Goal: Task Accomplishment & Management: Manage account settings

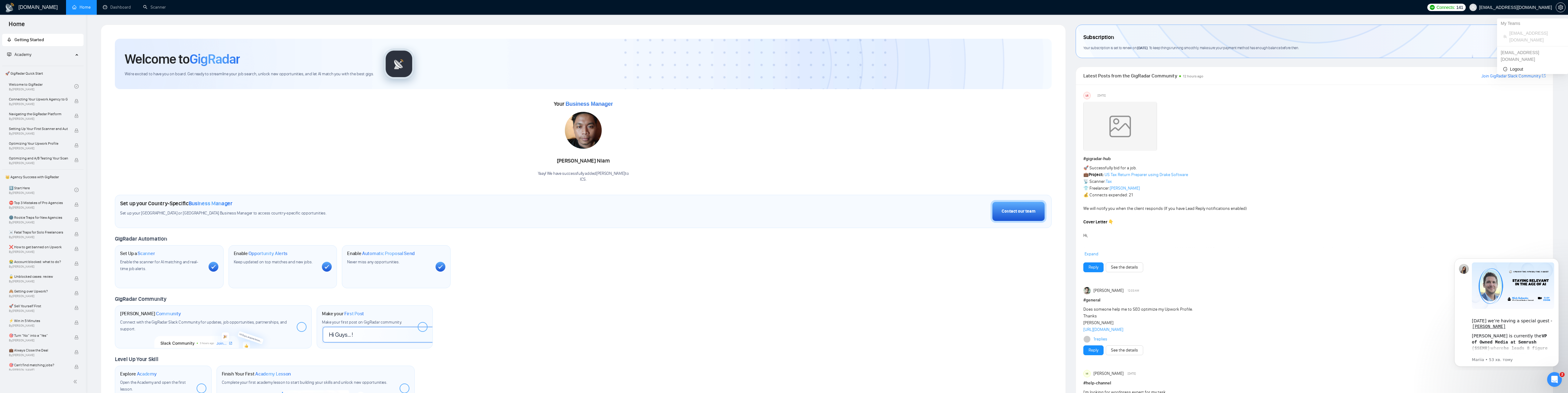
click at [1539, 7] on span "[EMAIL_ADDRESS][DOMAIN_NAME]" at bounding box center [1515, 7] width 73 height 0
click at [1559, 6] on icon "setting" at bounding box center [1561, 7] width 5 height 5
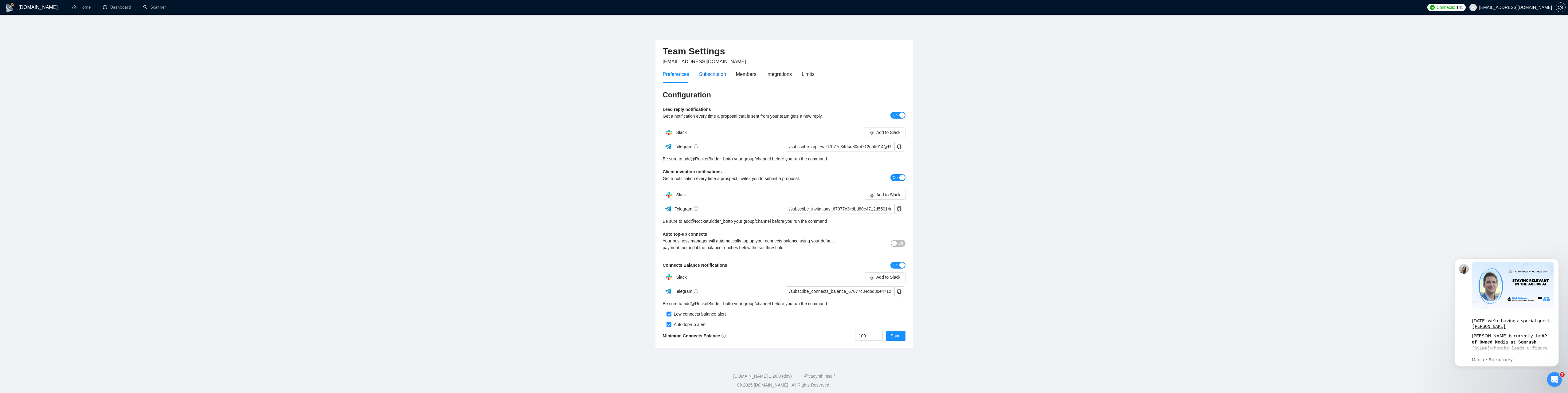
click at [707, 75] on div "Subscription" at bounding box center [713, 74] width 27 height 8
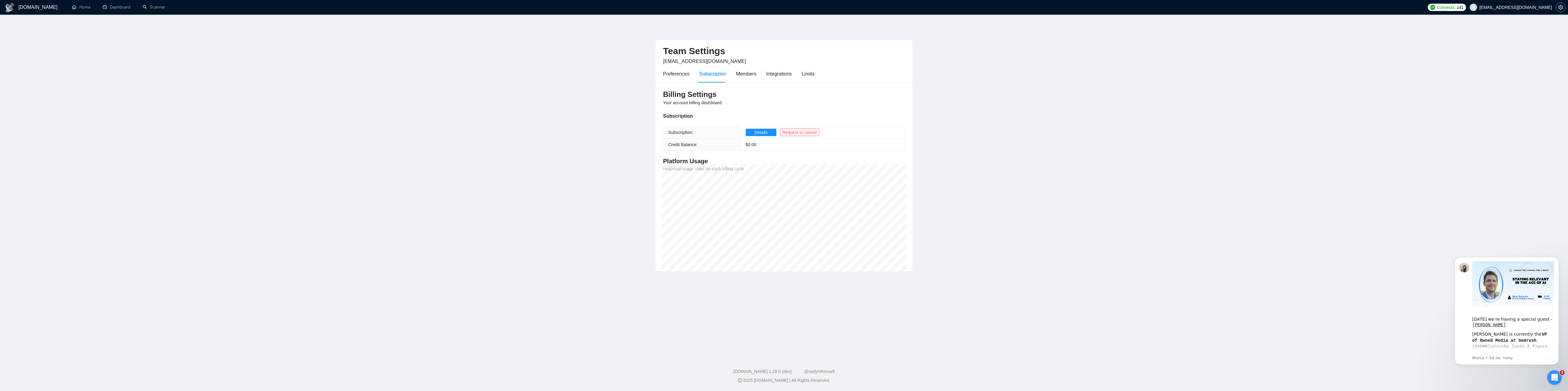
click at [1562, 7] on icon "setting" at bounding box center [1561, 7] width 5 height 5
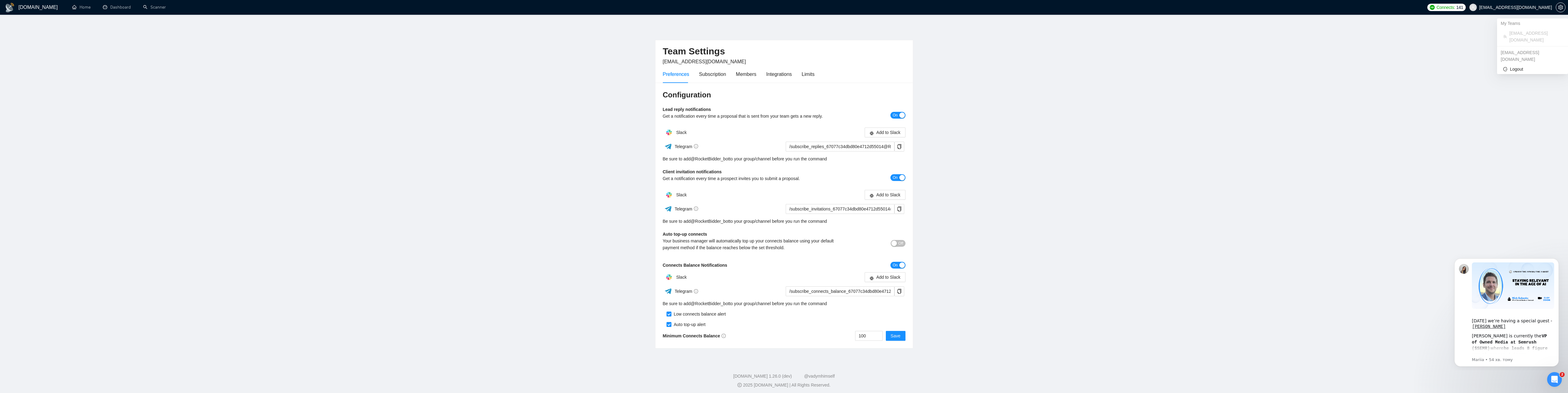
click at [1519, 7] on span "[EMAIL_ADDRESS][DOMAIN_NAME]" at bounding box center [1515, 7] width 73 height 0
click at [1560, 7] on icon "setting" at bounding box center [1561, 7] width 5 height 5
click at [813, 75] on div "Limits" at bounding box center [808, 74] width 13 height 8
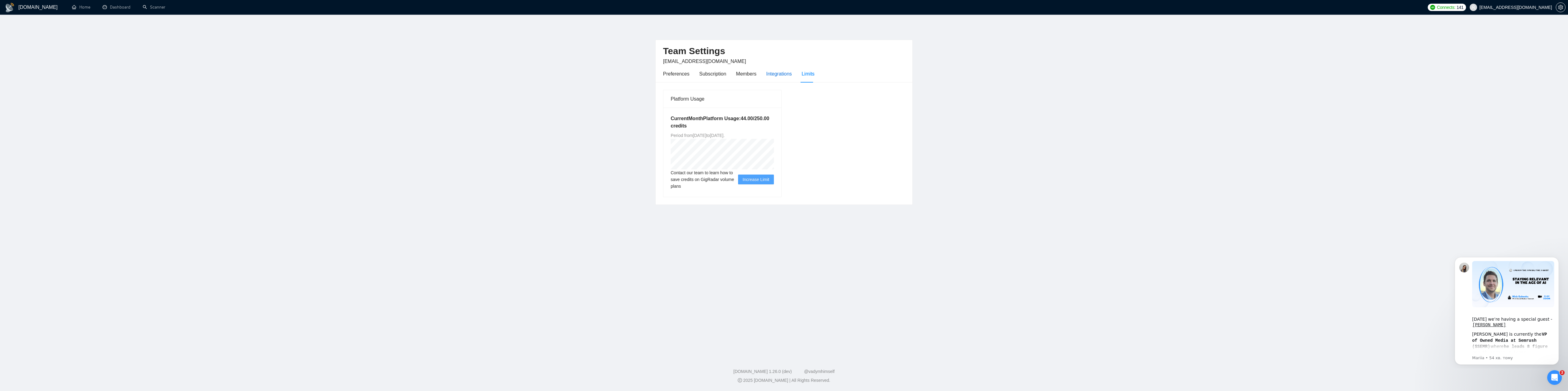
click at [786, 73] on div "Integrations" at bounding box center [779, 74] width 26 height 8
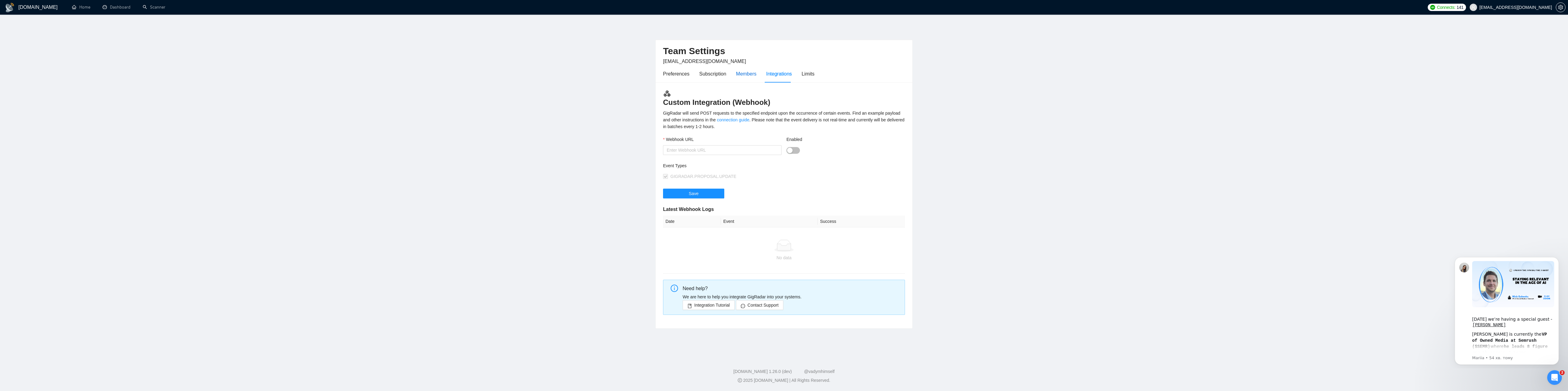
click at [744, 74] on div "Members" at bounding box center [746, 74] width 21 height 8
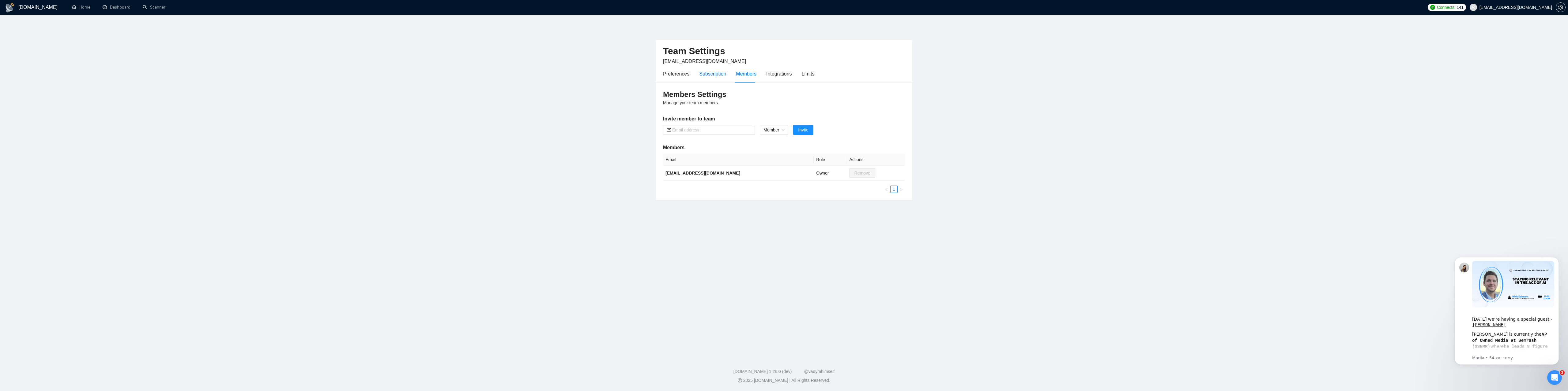
click at [705, 73] on div "Subscription" at bounding box center [713, 74] width 27 height 8
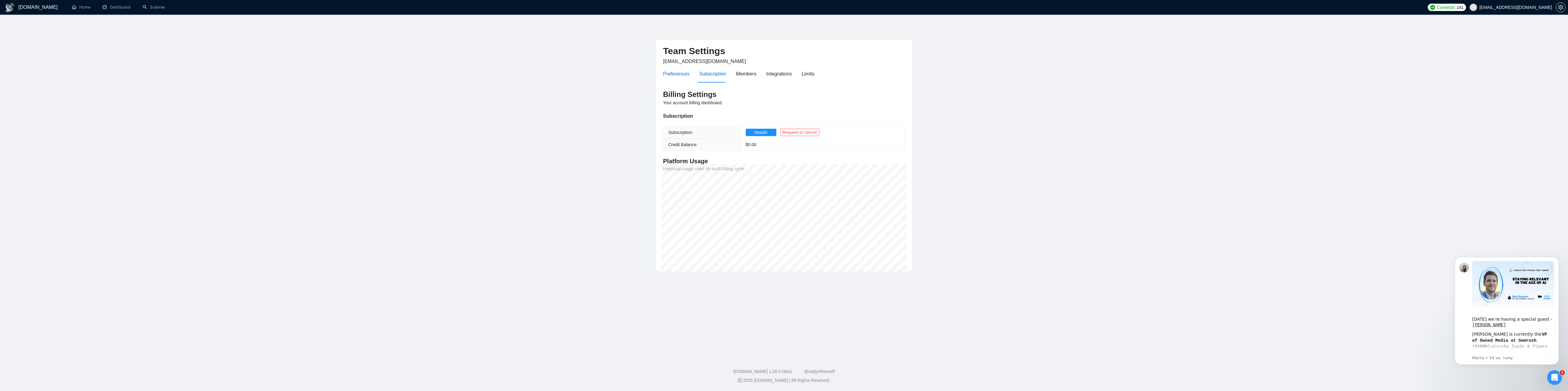
click at [670, 74] on div "Preferences" at bounding box center [676, 74] width 26 height 8
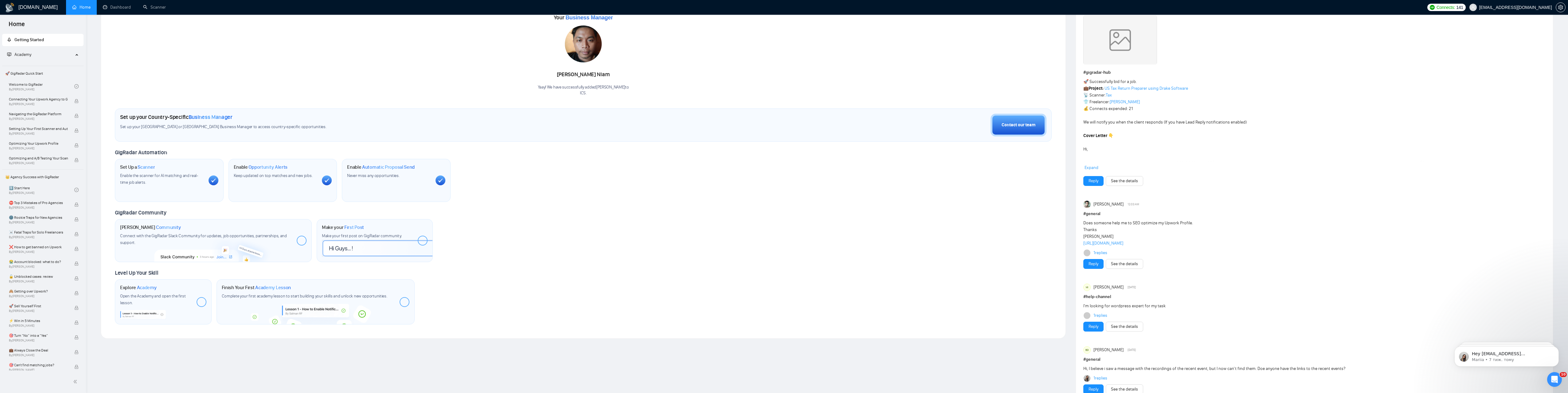
scroll to position [62, 0]
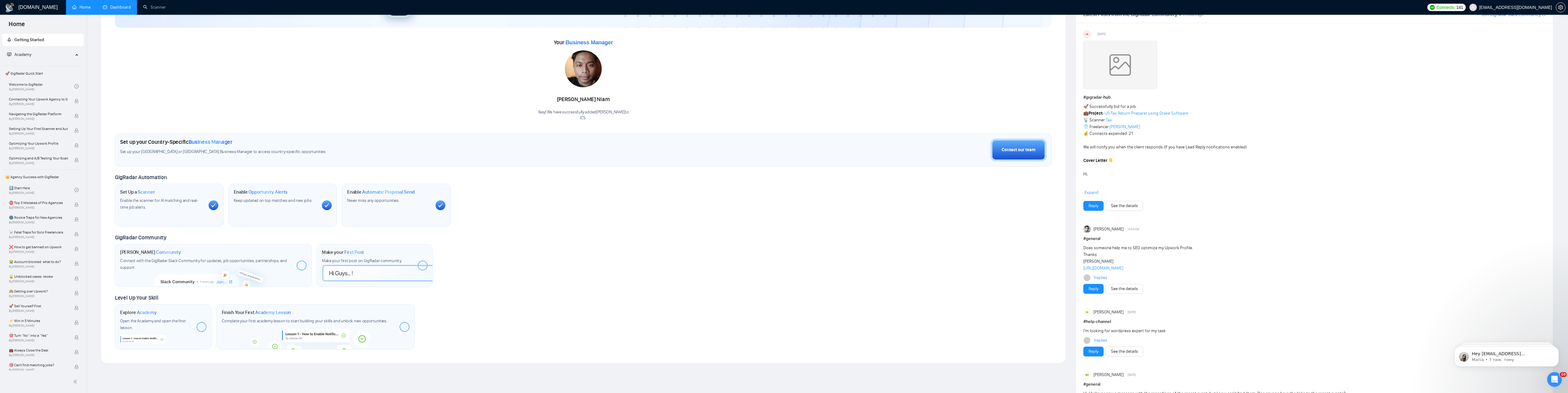
click at [107, 6] on link "Dashboard" at bounding box center [117, 7] width 28 height 6
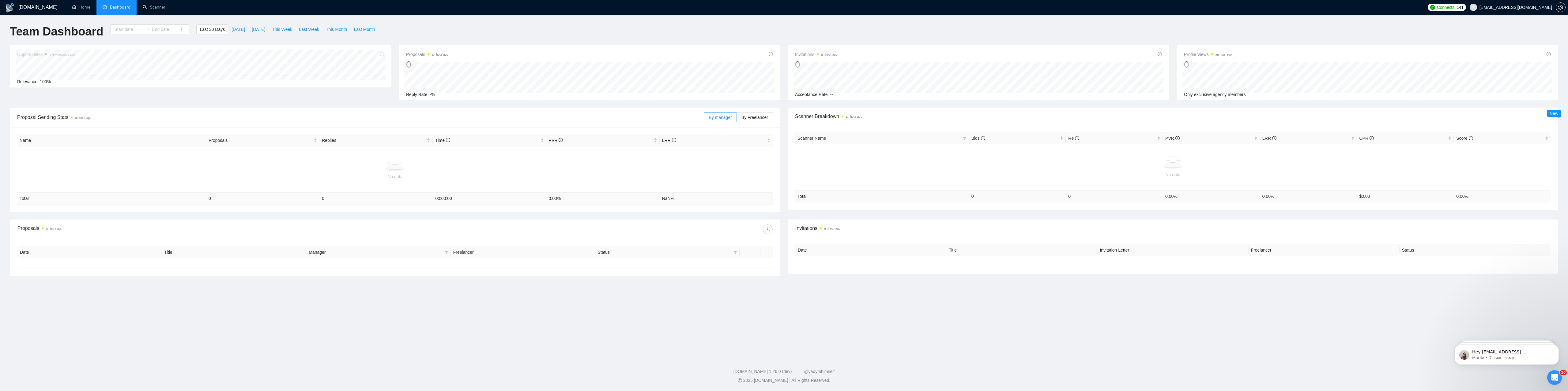
type input "[DATE]"
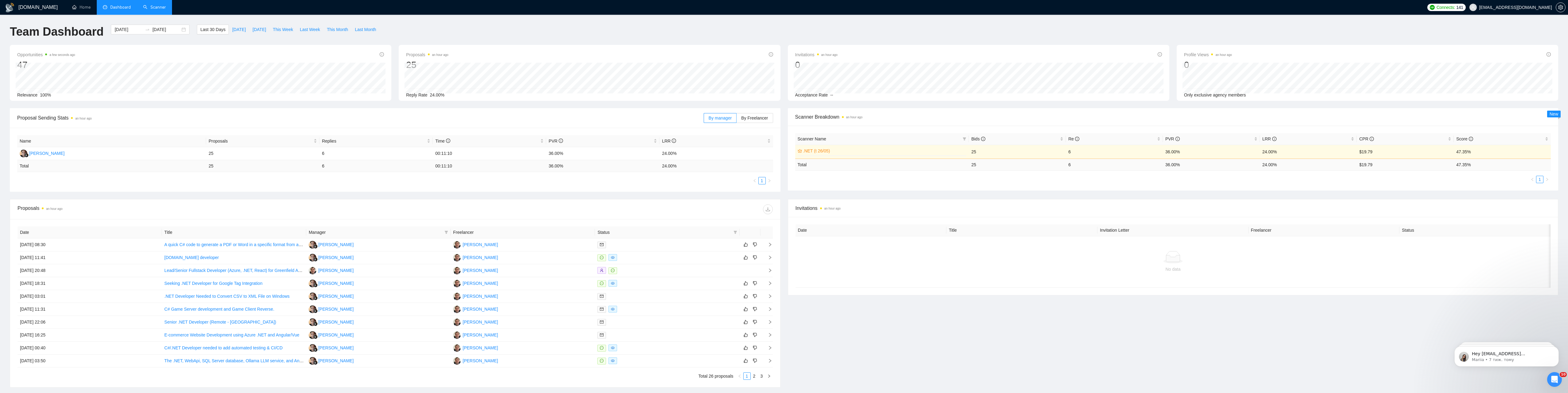
click at [154, 5] on link "Scanner" at bounding box center [154, 7] width 23 height 6
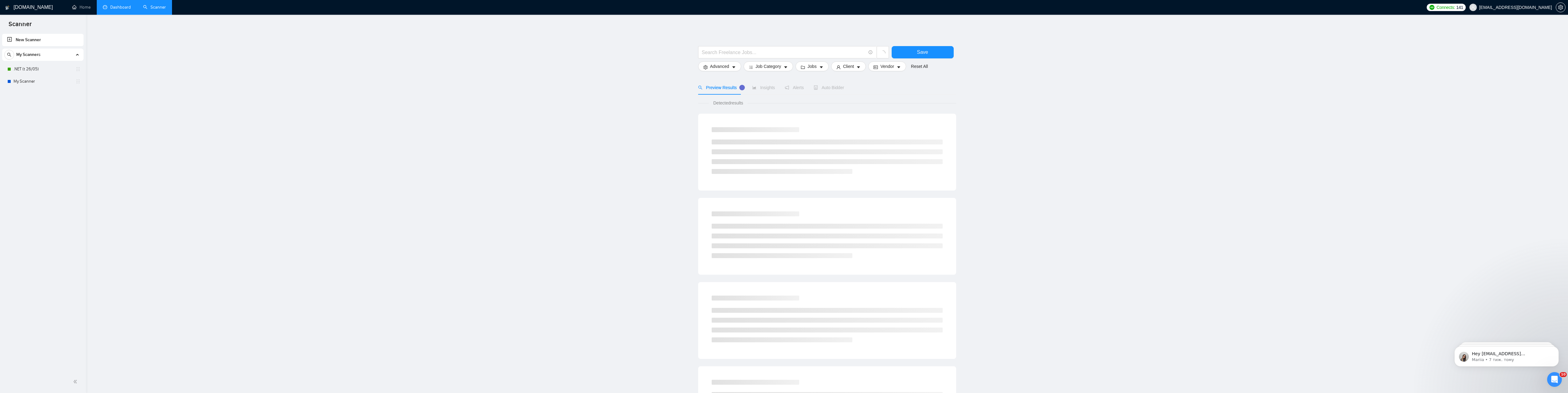
click at [1466, 10] on span "Connects: 141" at bounding box center [1446, 7] width 39 height 7
click at [1483, 40] on link "Auto Top-Up is OFF" at bounding box center [1478, 41] width 73 height 7
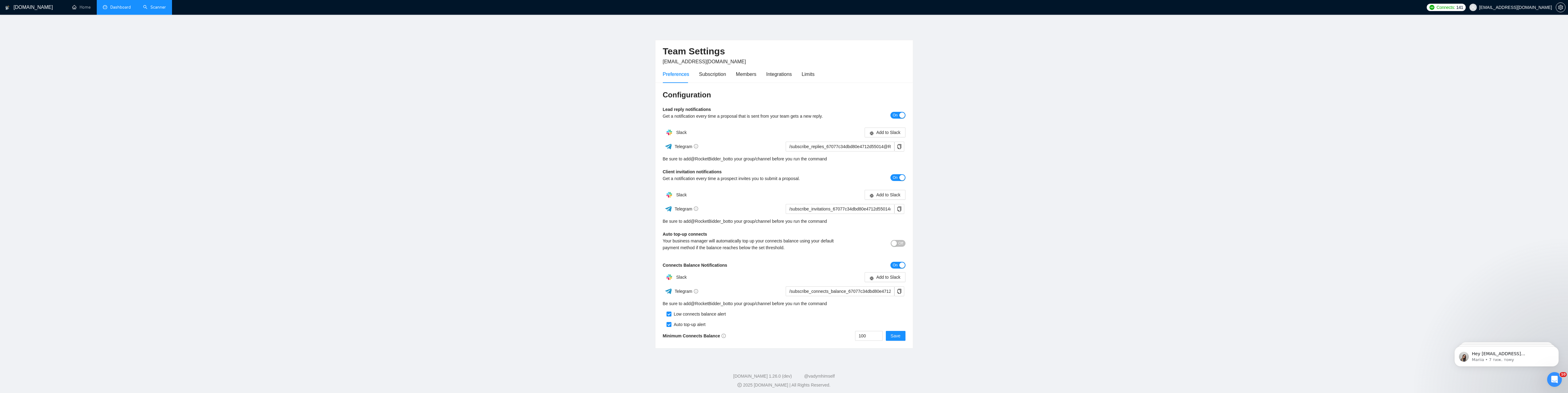
click at [899, 245] on span "Off" at bounding box center [901, 243] width 5 height 7
click at [893, 336] on span "Save" at bounding box center [896, 336] width 10 height 7
click at [710, 77] on div "Subscription" at bounding box center [713, 74] width 27 height 8
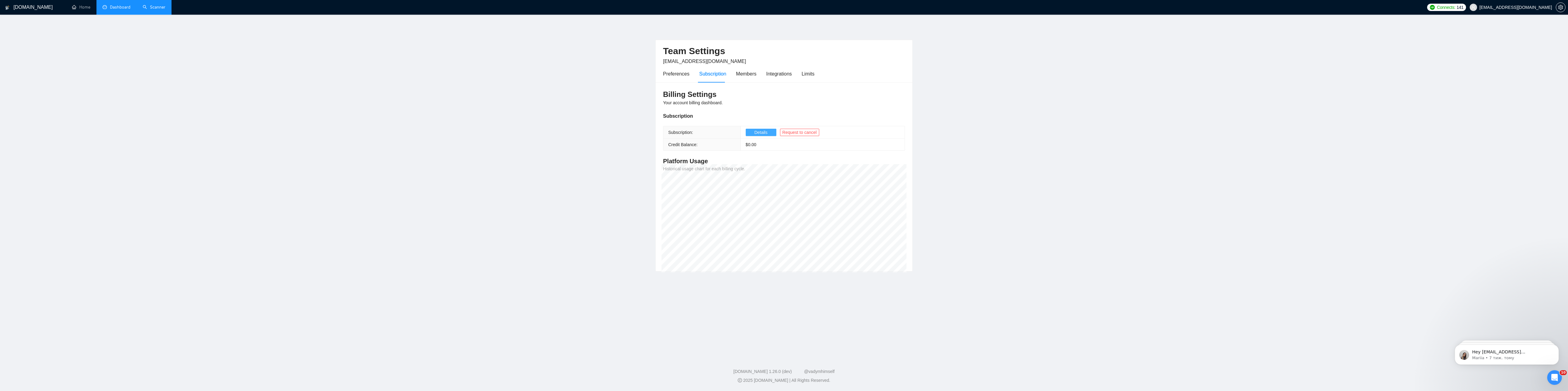
click at [761, 131] on span "Details" at bounding box center [761, 132] width 13 height 7
